Goal: Task Accomplishment & Management: Manage account settings

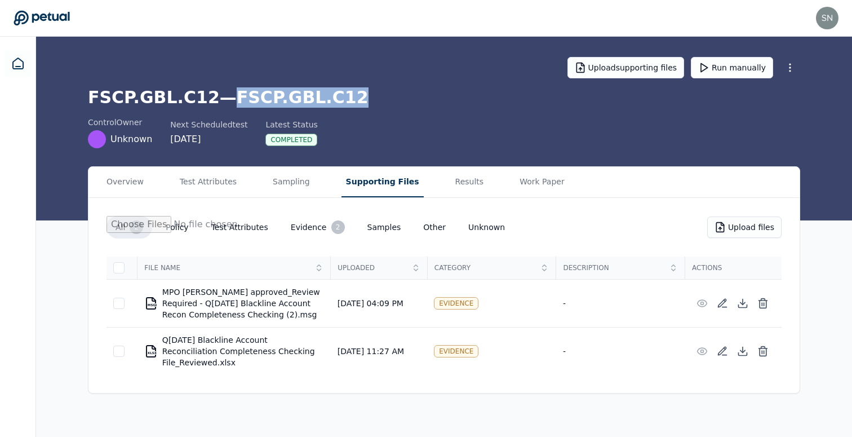
click at [274, 104] on h1 "FSCP.GBL.C12 — FSCP.GBL.C12" at bounding box center [444, 97] width 712 height 20
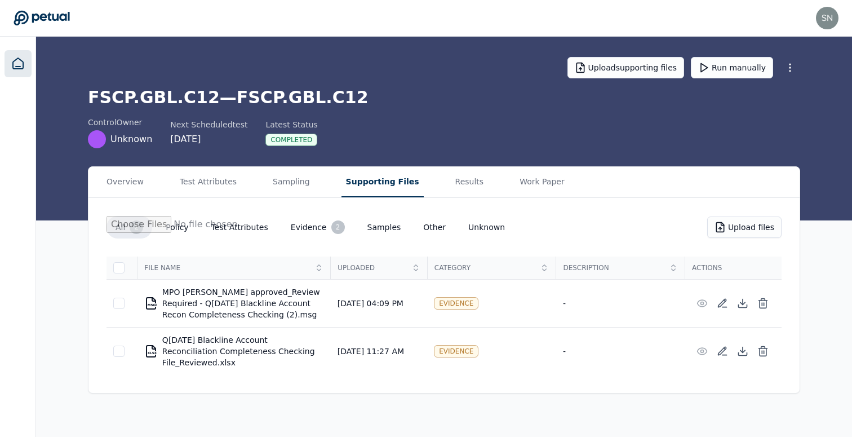
click at [16, 61] on icon at bounding box center [18, 64] width 14 height 14
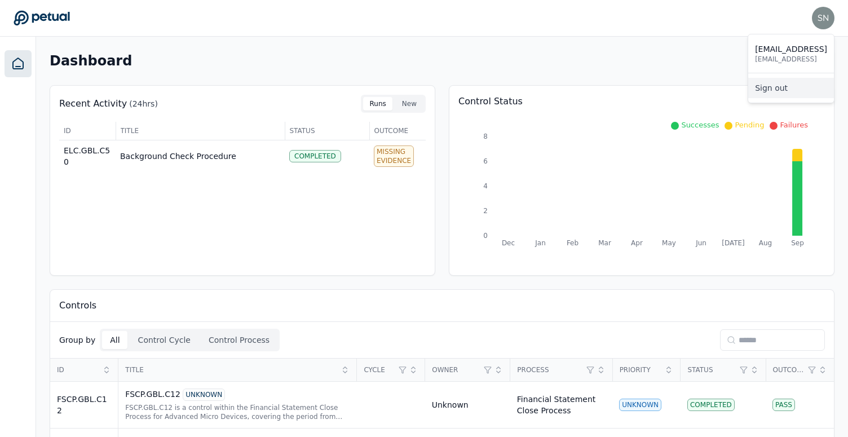
click at [798, 92] on link "Sign out" at bounding box center [791, 88] width 86 height 20
